Goal: Transaction & Acquisition: Purchase product/service

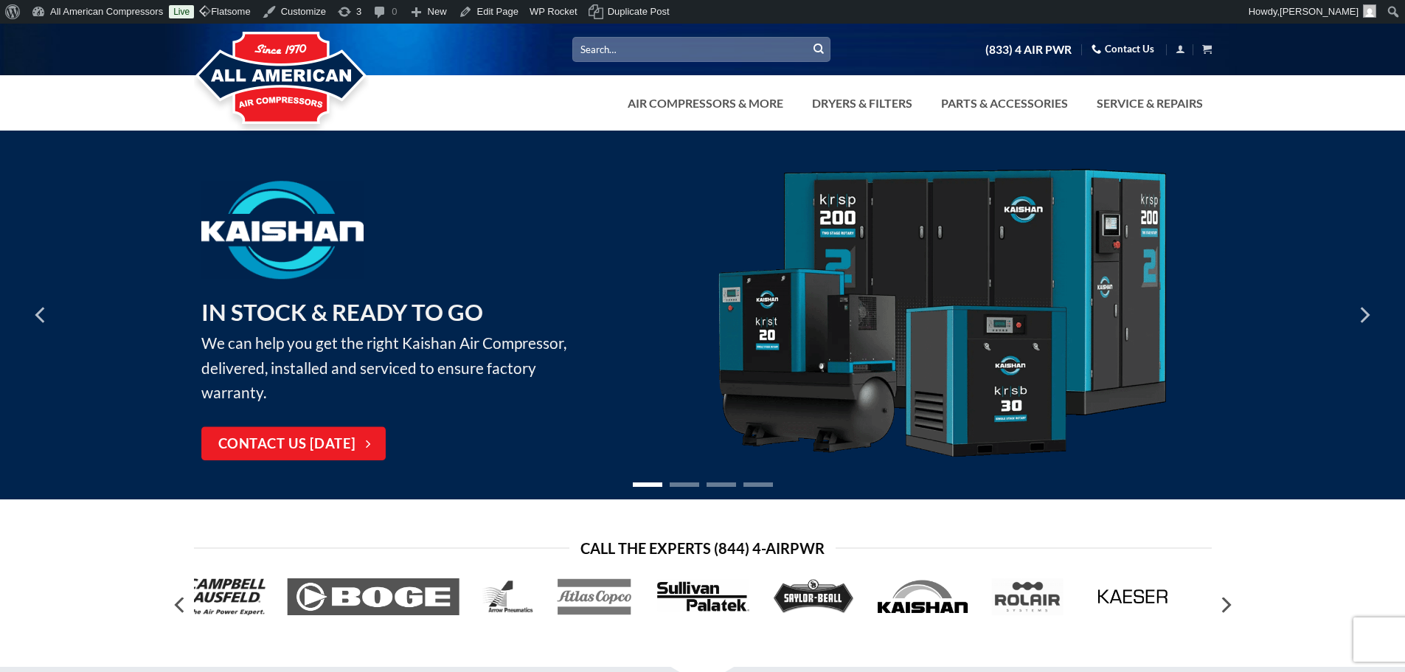
click at [625, 42] on input "Search for:" at bounding box center [701, 49] width 258 height 24
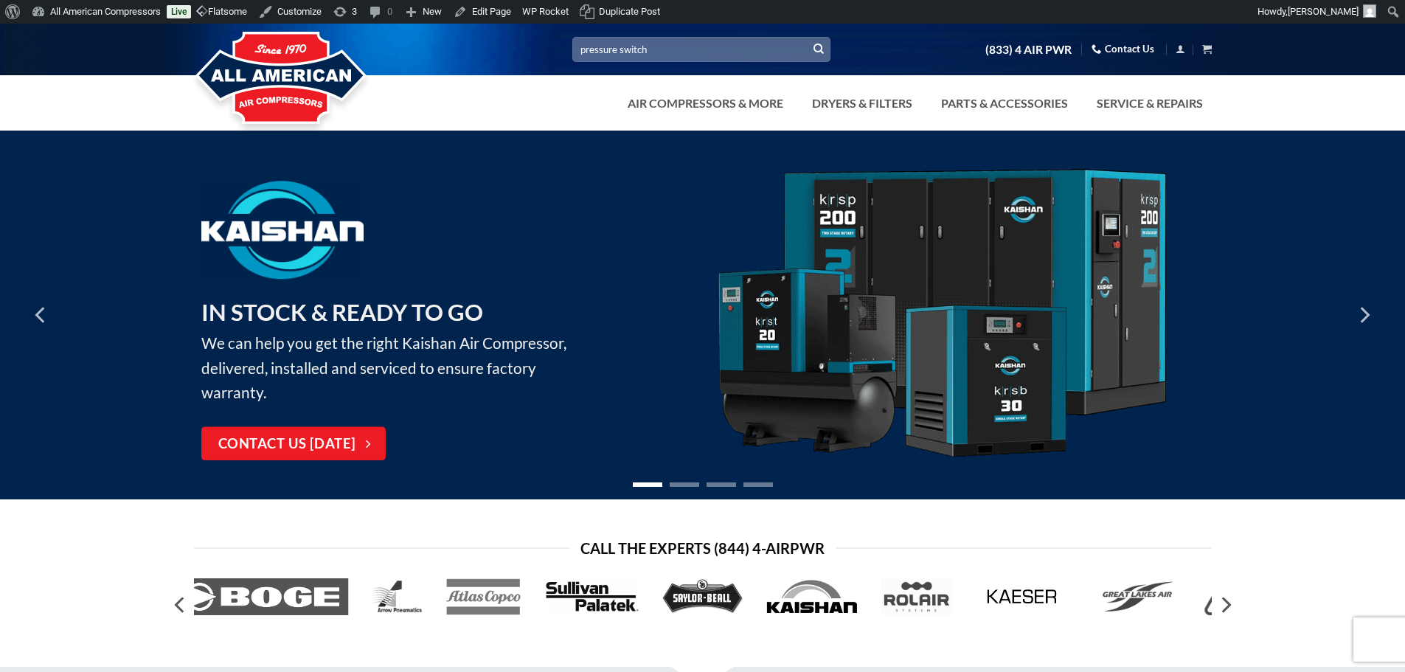
type input "pressure switch"
click at [808, 38] on button "Submit" at bounding box center [819, 49] width 22 height 22
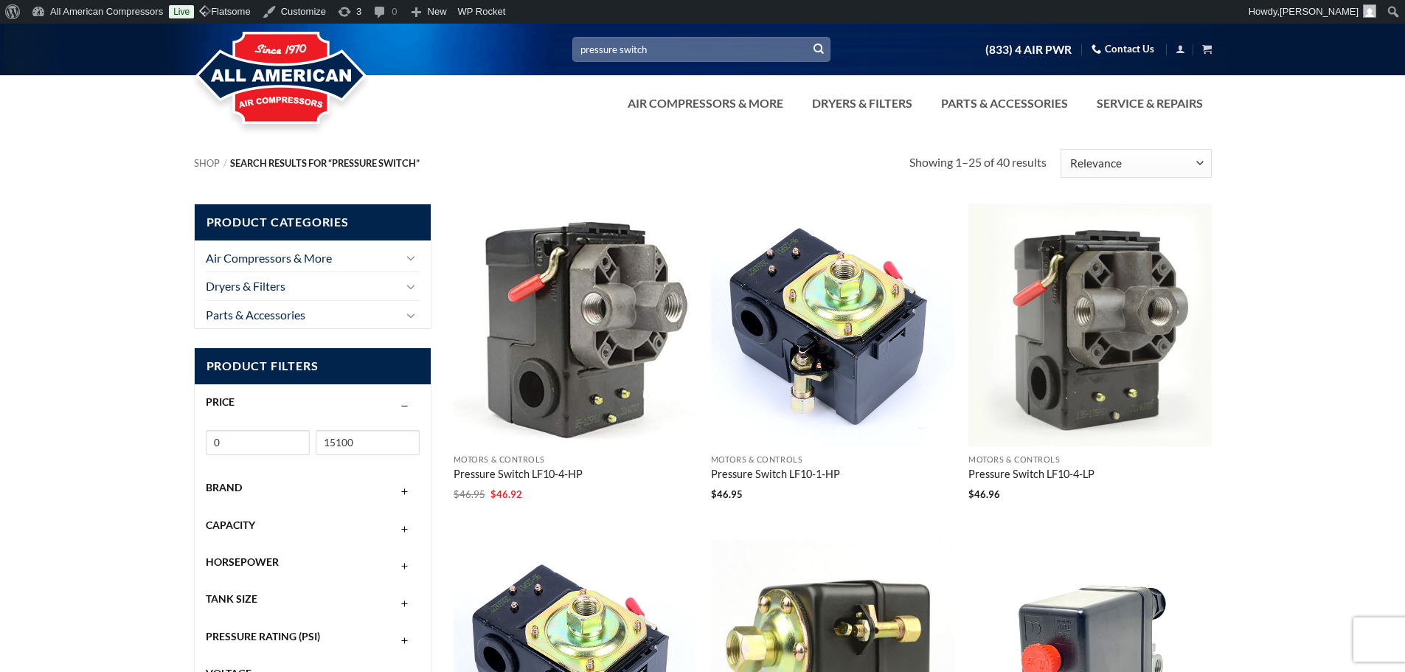
click at [653, 89] on link "Air Compressors & More" at bounding box center [705, 102] width 173 height 29
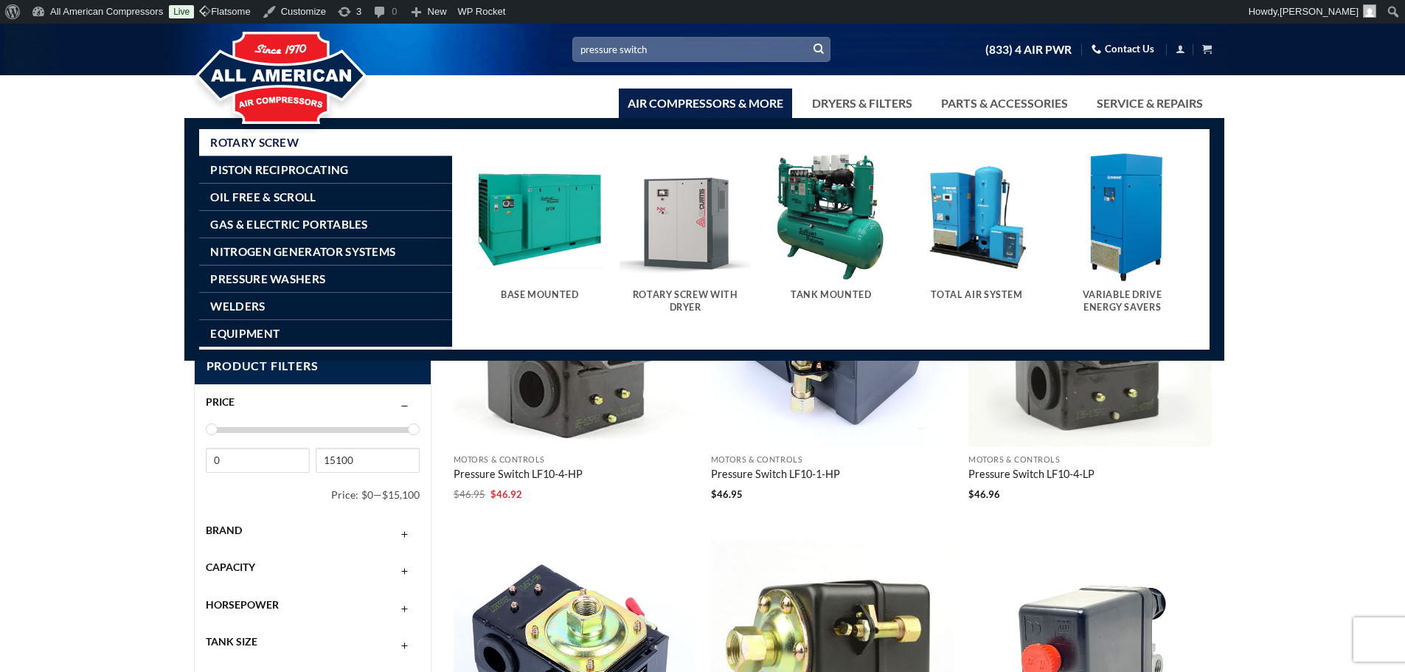
click at [148, 181] on div "Shop / Search results for “pressure switch” Filter Showing 1–25 of 40 results S…" at bounding box center [702, 156] width 1405 height 51
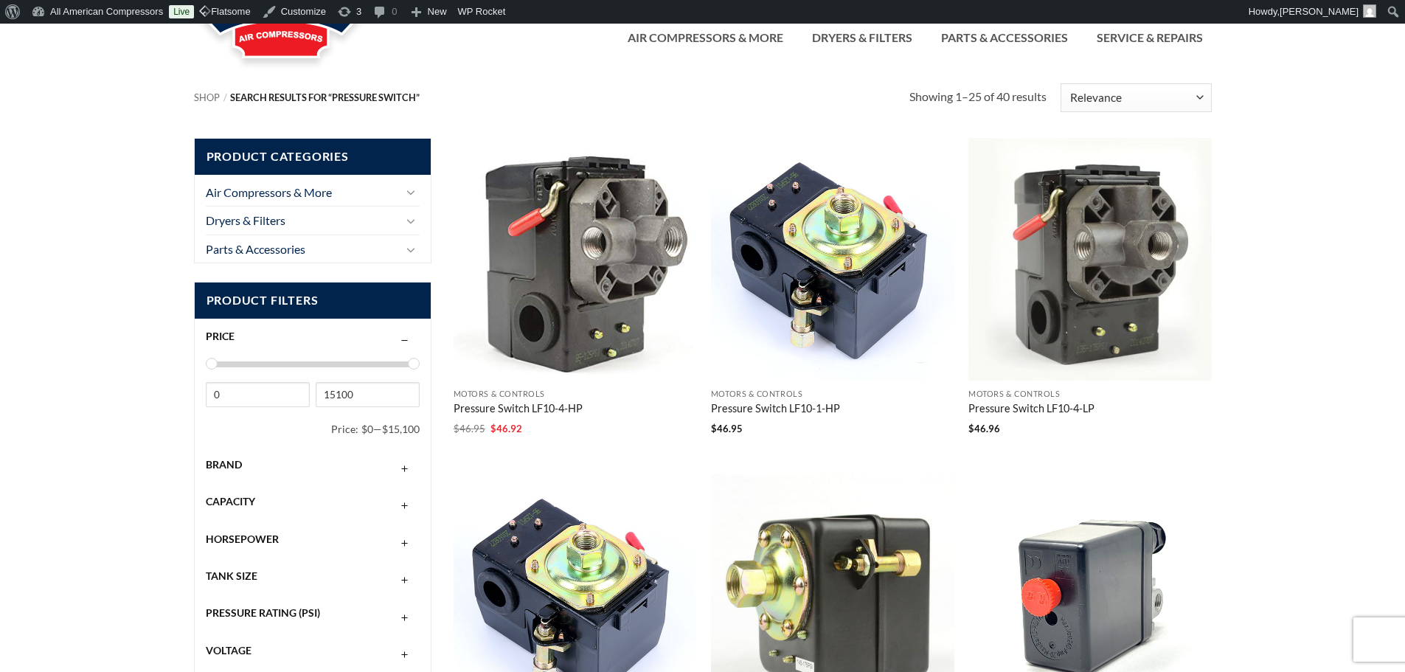
scroll to position [98, 0]
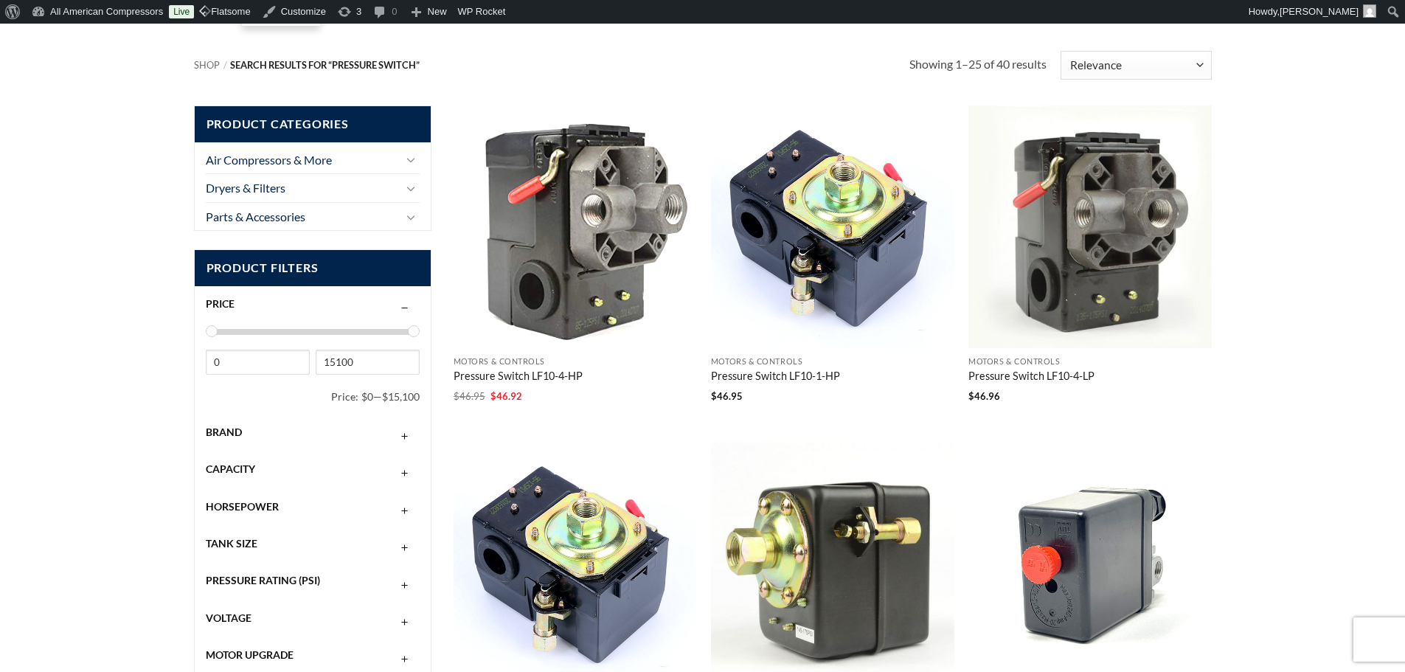
click at [597, 227] on img "Pressure Switch LF10-4-HP" at bounding box center [575, 226] width 243 height 243
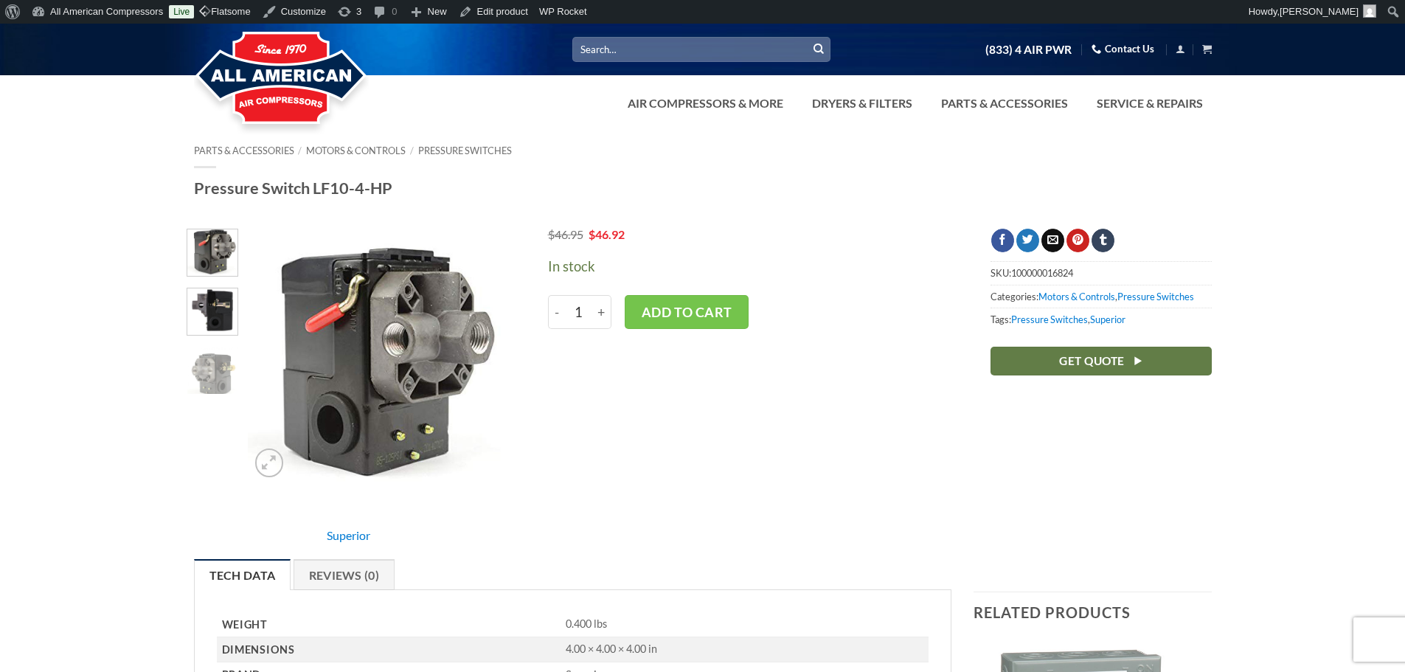
click at [205, 315] on img at bounding box center [212, 310] width 50 height 50
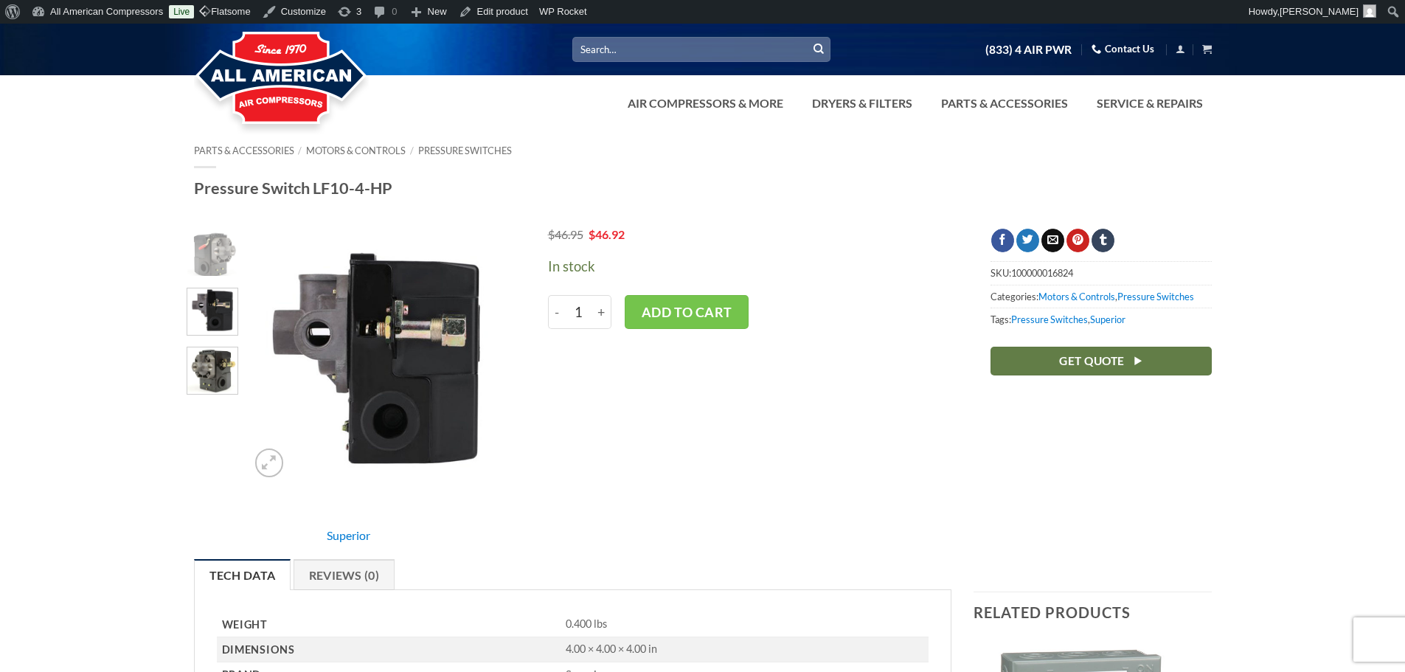
click at [215, 393] on img at bounding box center [212, 369] width 50 height 50
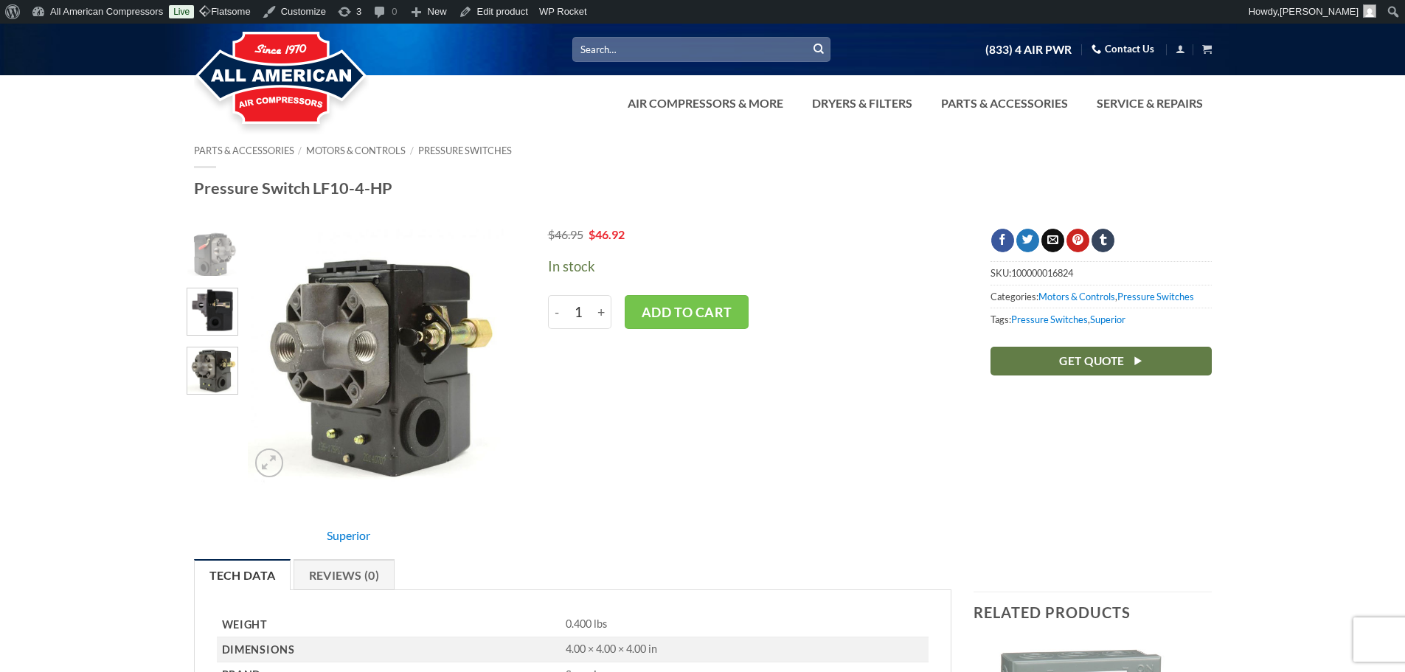
click at [212, 335] on img at bounding box center [212, 310] width 50 height 50
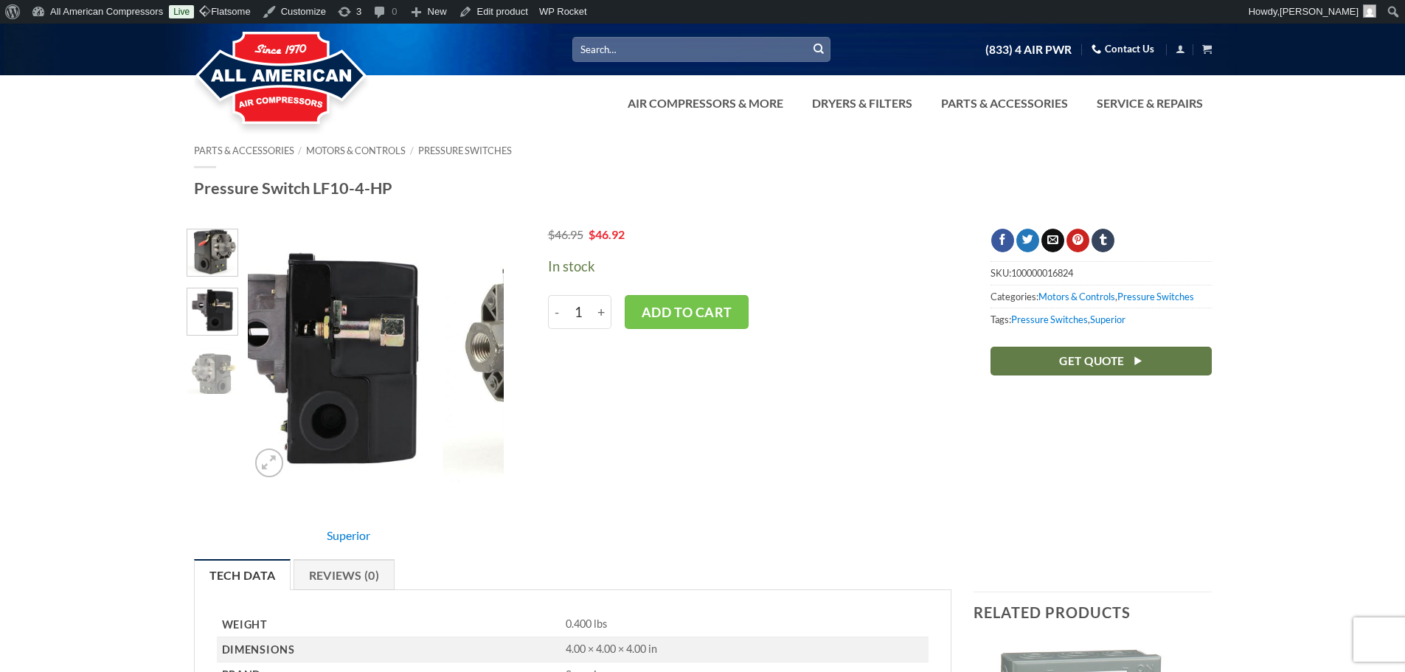
click at [217, 274] on img at bounding box center [212, 251] width 50 height 50
